Goal: Task Accomplishment & Management: Manage account settings

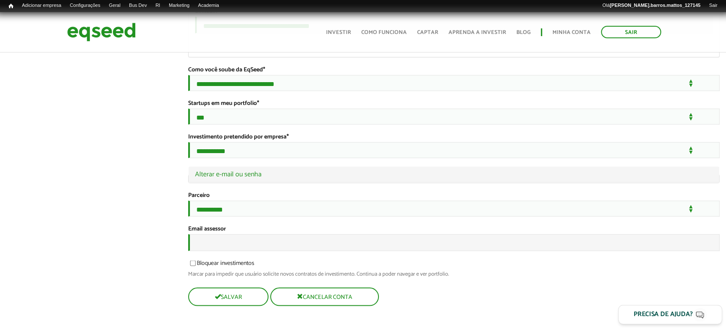
click at [237, 239] on input "Email assessor" at bounding box center [454, 242] width 532 height 17
type input "**********"
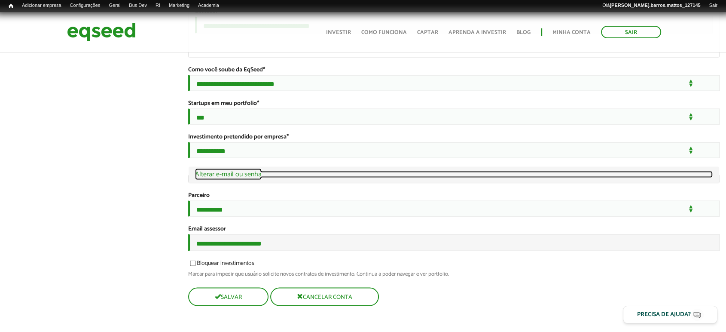
click at [239, 171] on link "Ocultar Alterar e-mail ou senha" at bounding box center [454, 174] width 518 height 7
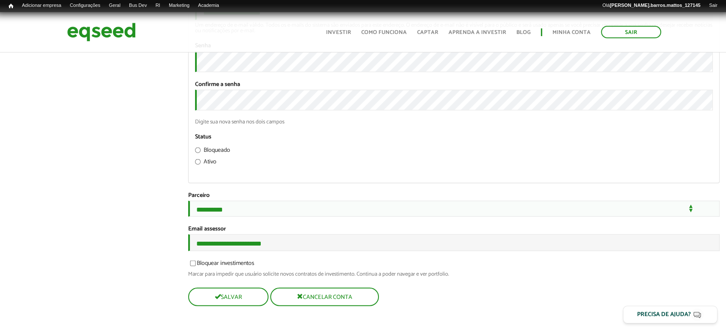
scroll to position [2091, 0]
click at [230, 295] on button "Salvar" at bounding box center [227, 296] width 79 height 17
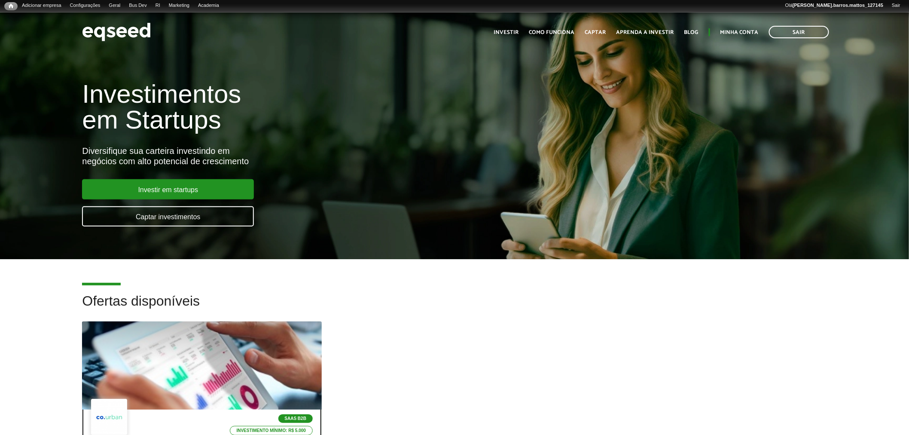
click at [201, 363] on div at bounding box center [201, 366] width 287 height 106
